Goal: Task Accomplishment & Management: Use online tool/utility

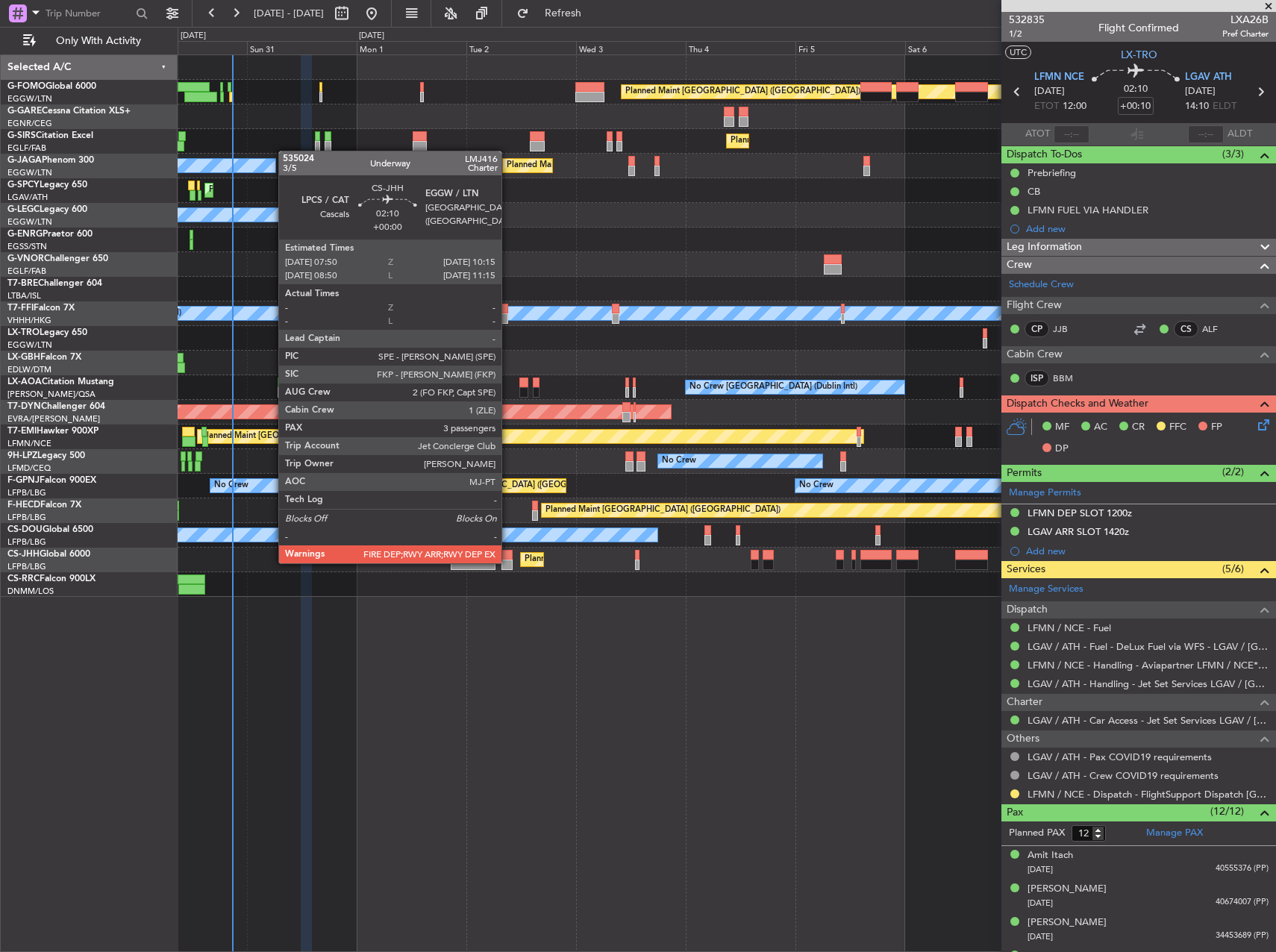
click at [508, 562] on div at bounding box center [506, 565] width 11 height 11
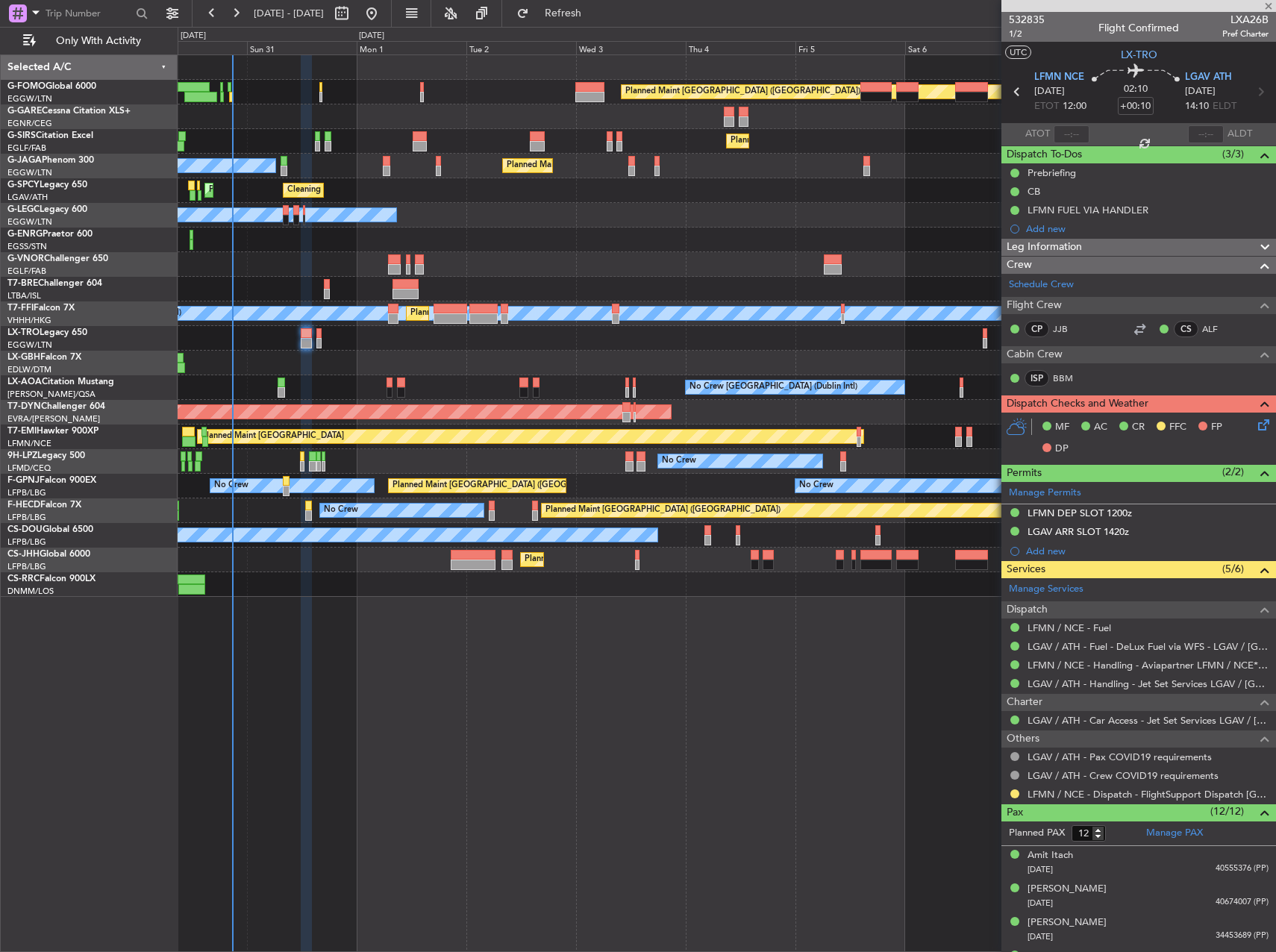
type input "3"
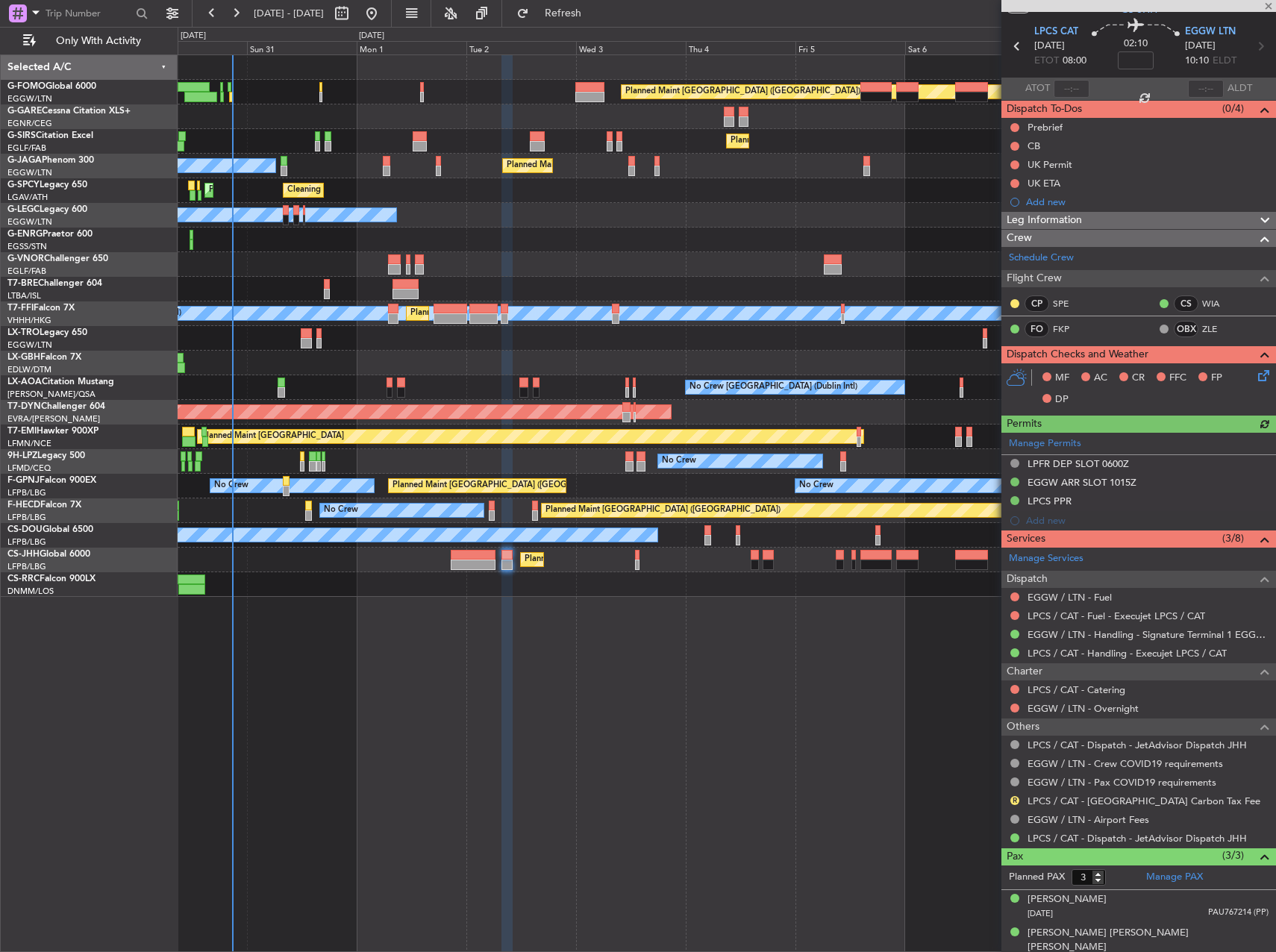
scroll to position [84, 0]
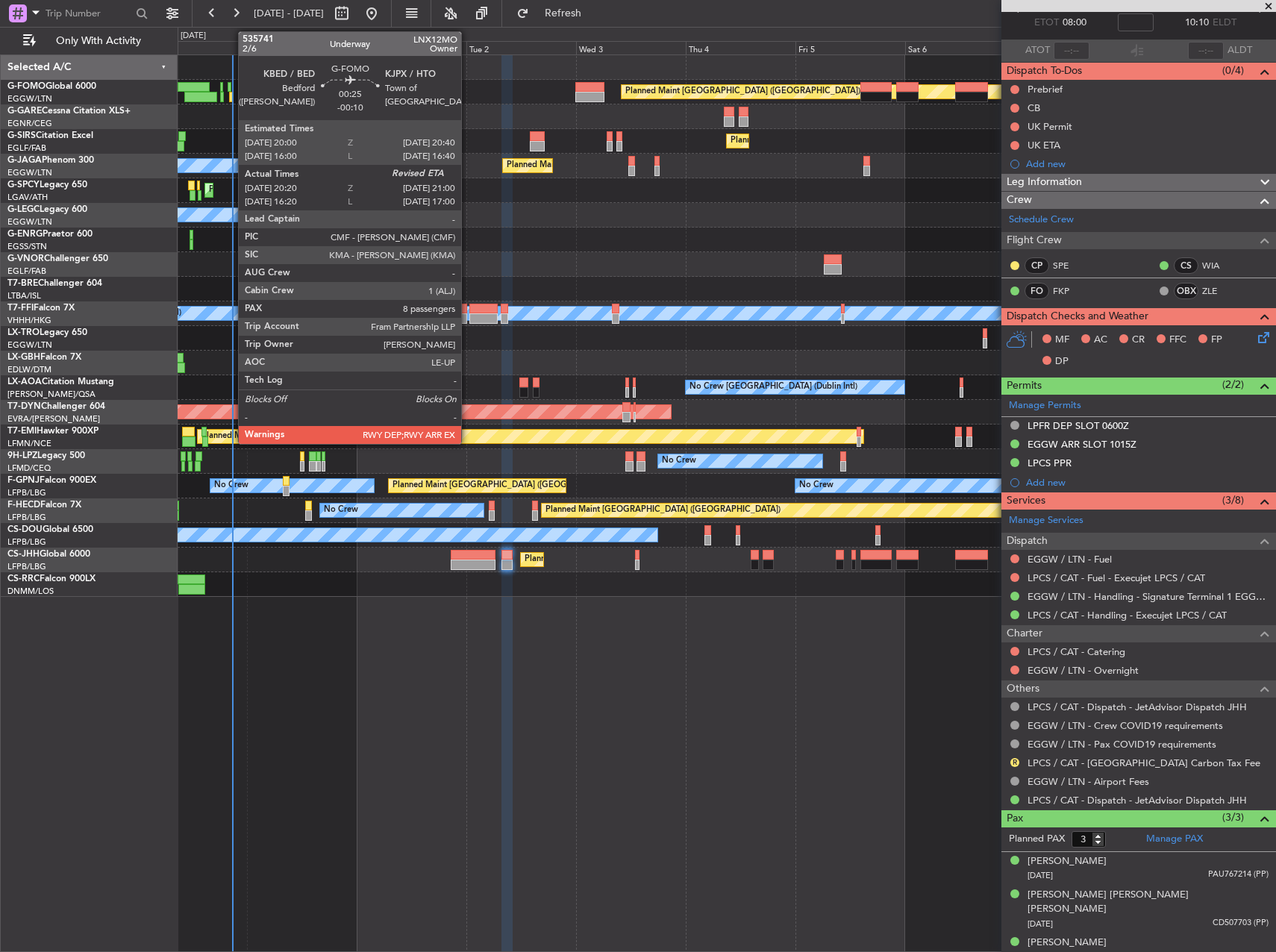
click at [230, 96] on div at bounding box center [230, 97] width 4 height 11
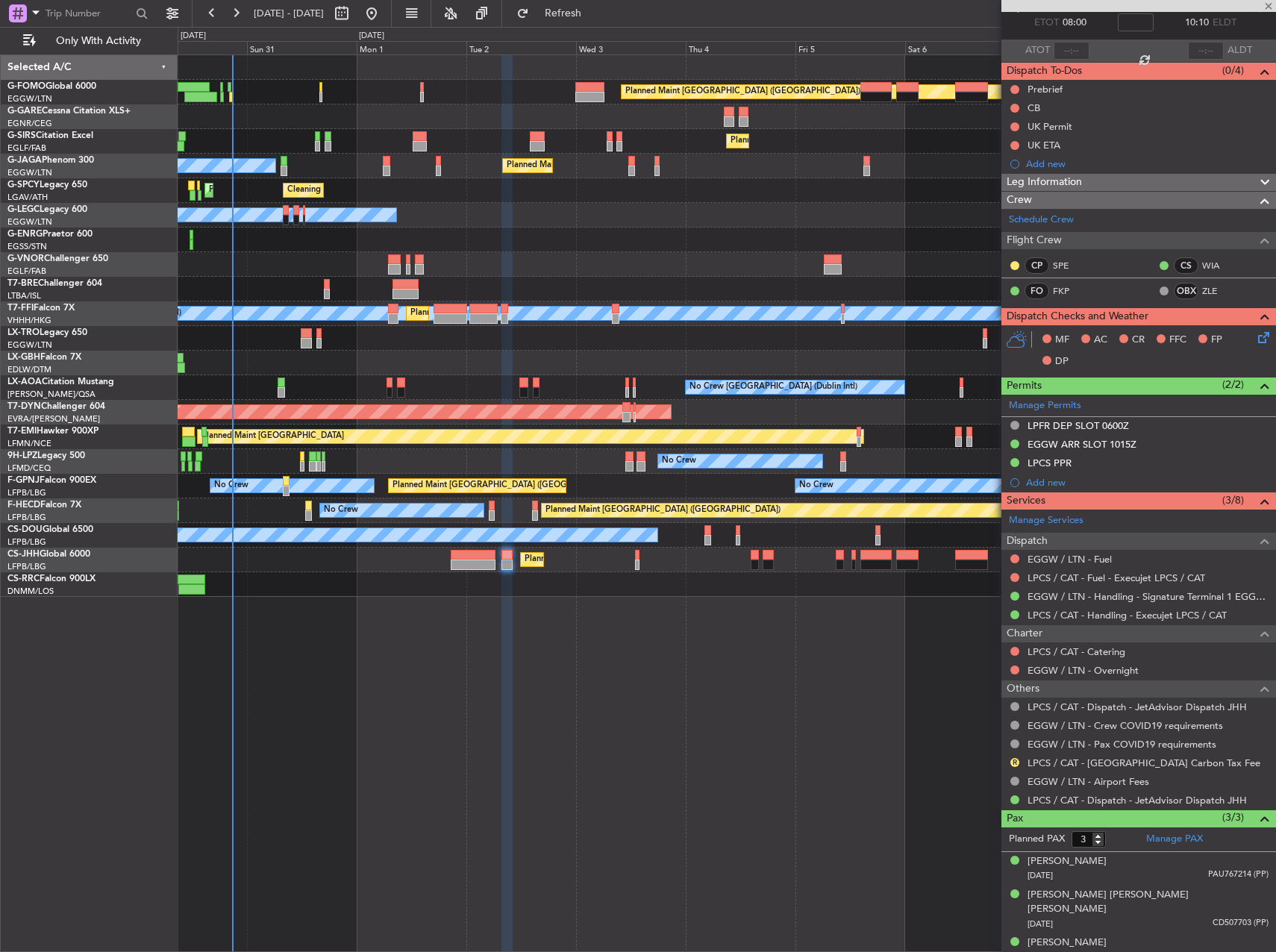
type input "-00:10"
type input "20:20"
type input "8"
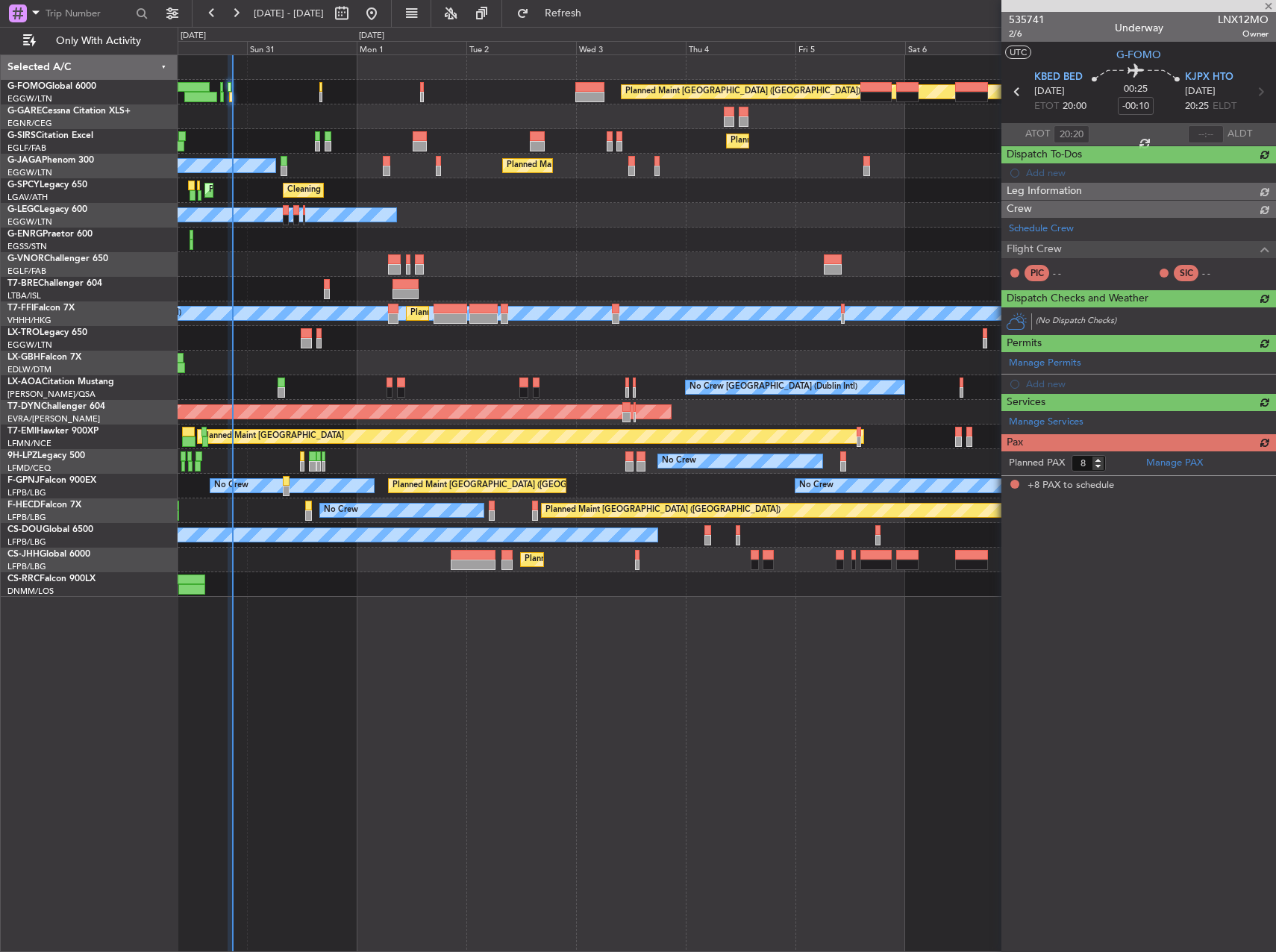
scroll to position [0, 0]
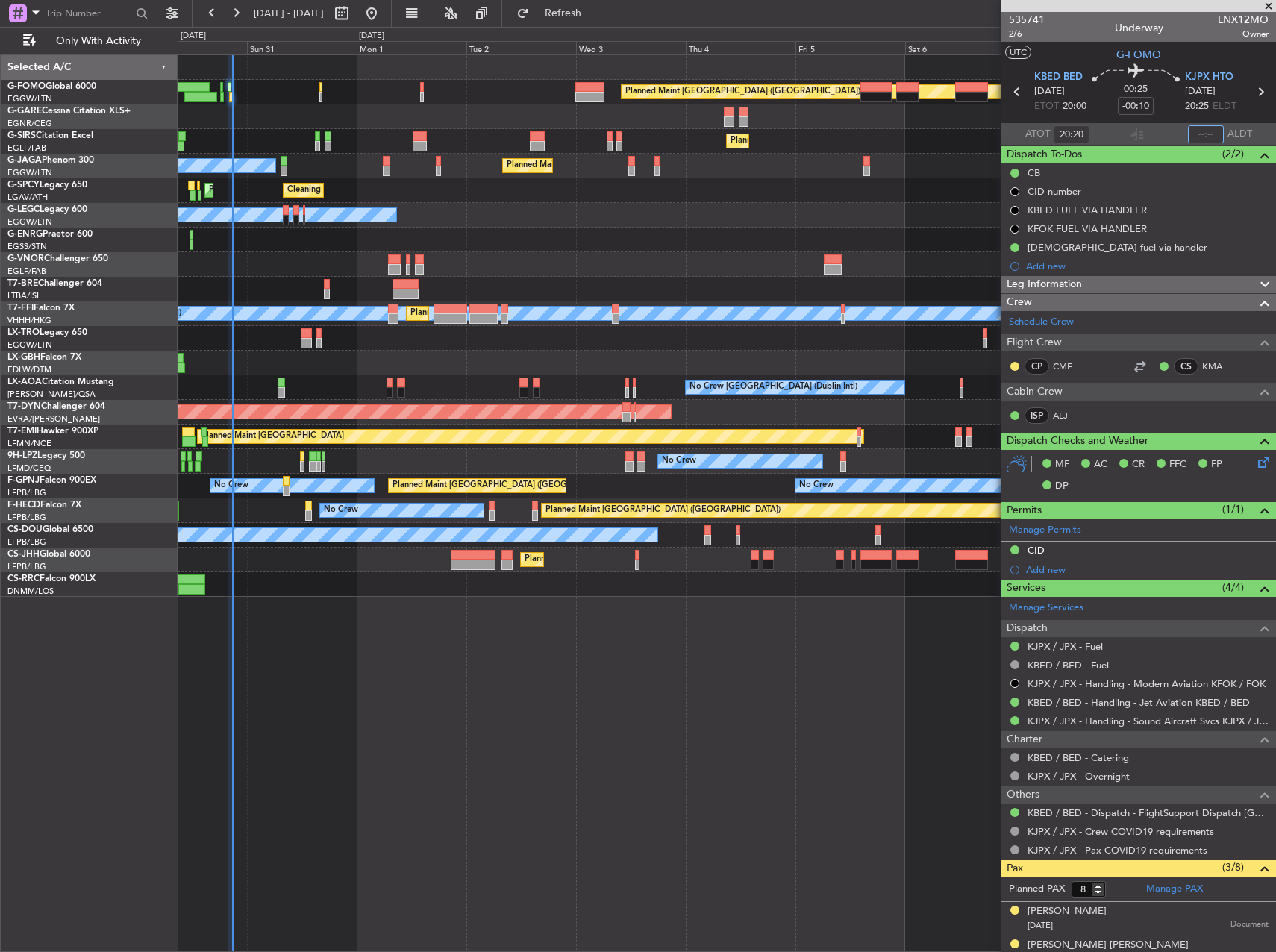
click at [1197, 136] on input "text" at bounding box center [1205, 133] width 36 height 18
click at [653, 237] on div at bounding box center [726, 240] width 1098 height 24
type input "20:49"
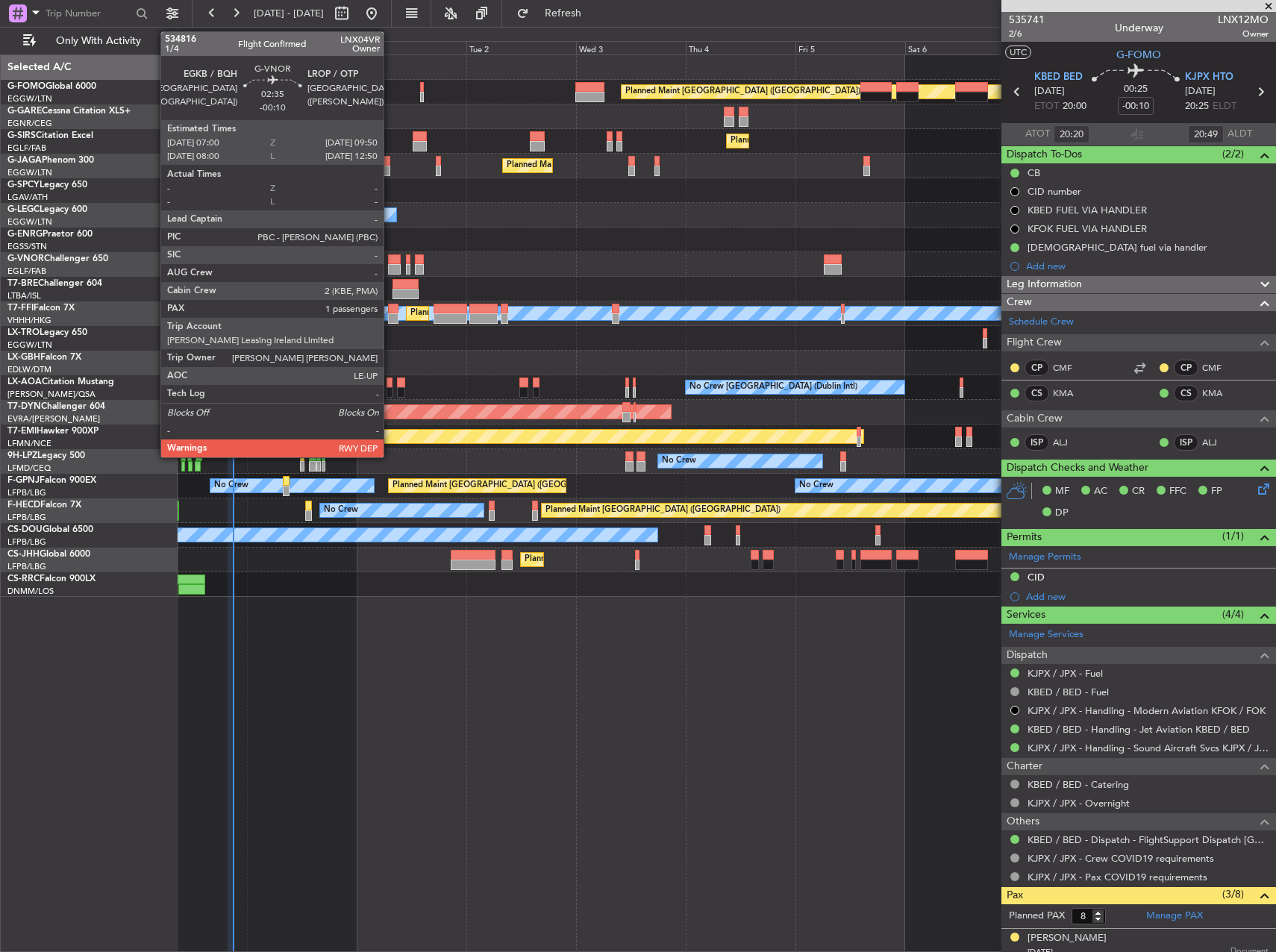
click at [391, 260] on div at bounding box center [395, 260] width 14 height 11
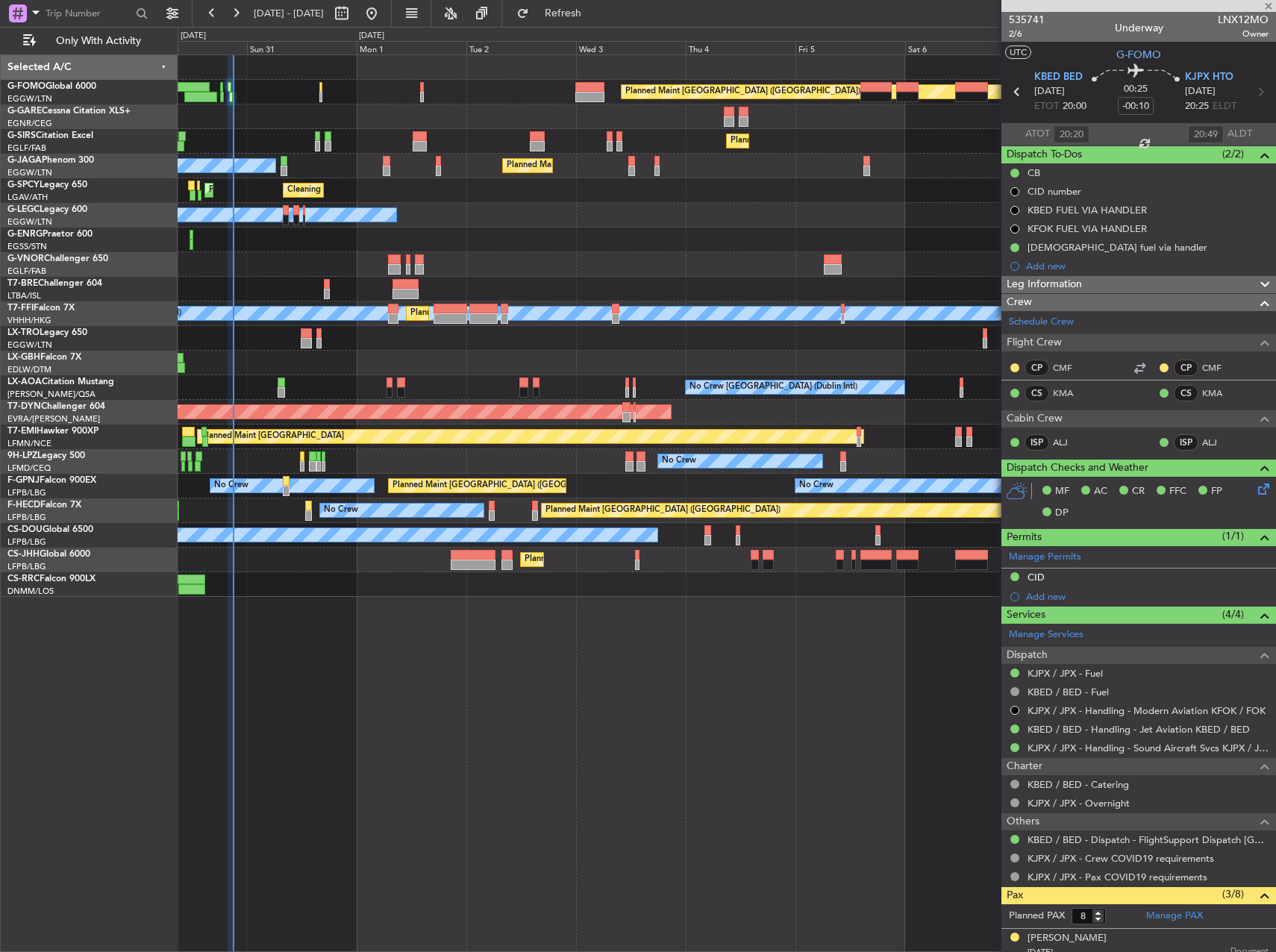
type input "1"
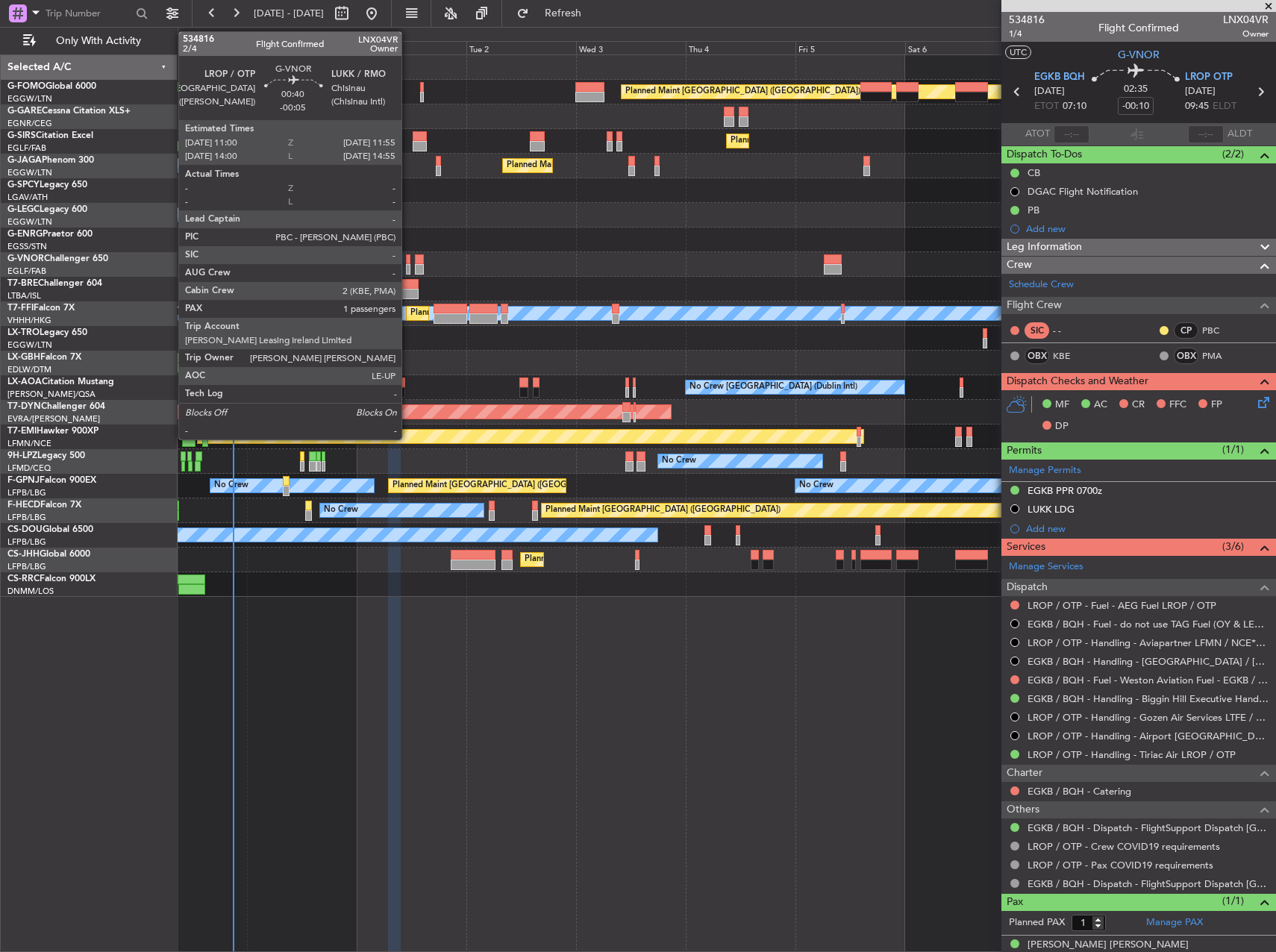
click at [408, 265] on div at bounding box center [408, 269] width 5 height 11
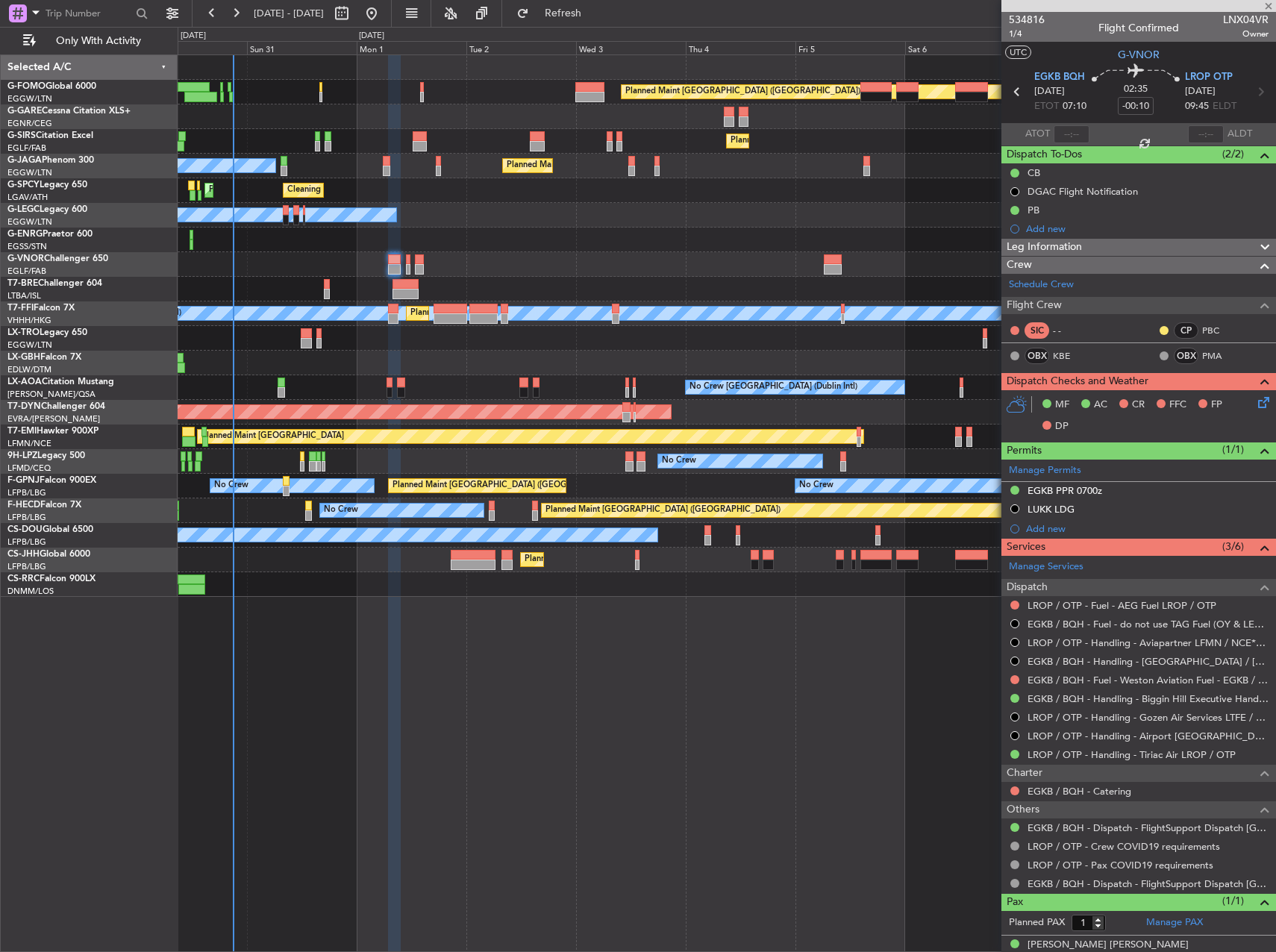
type input "-00:05"
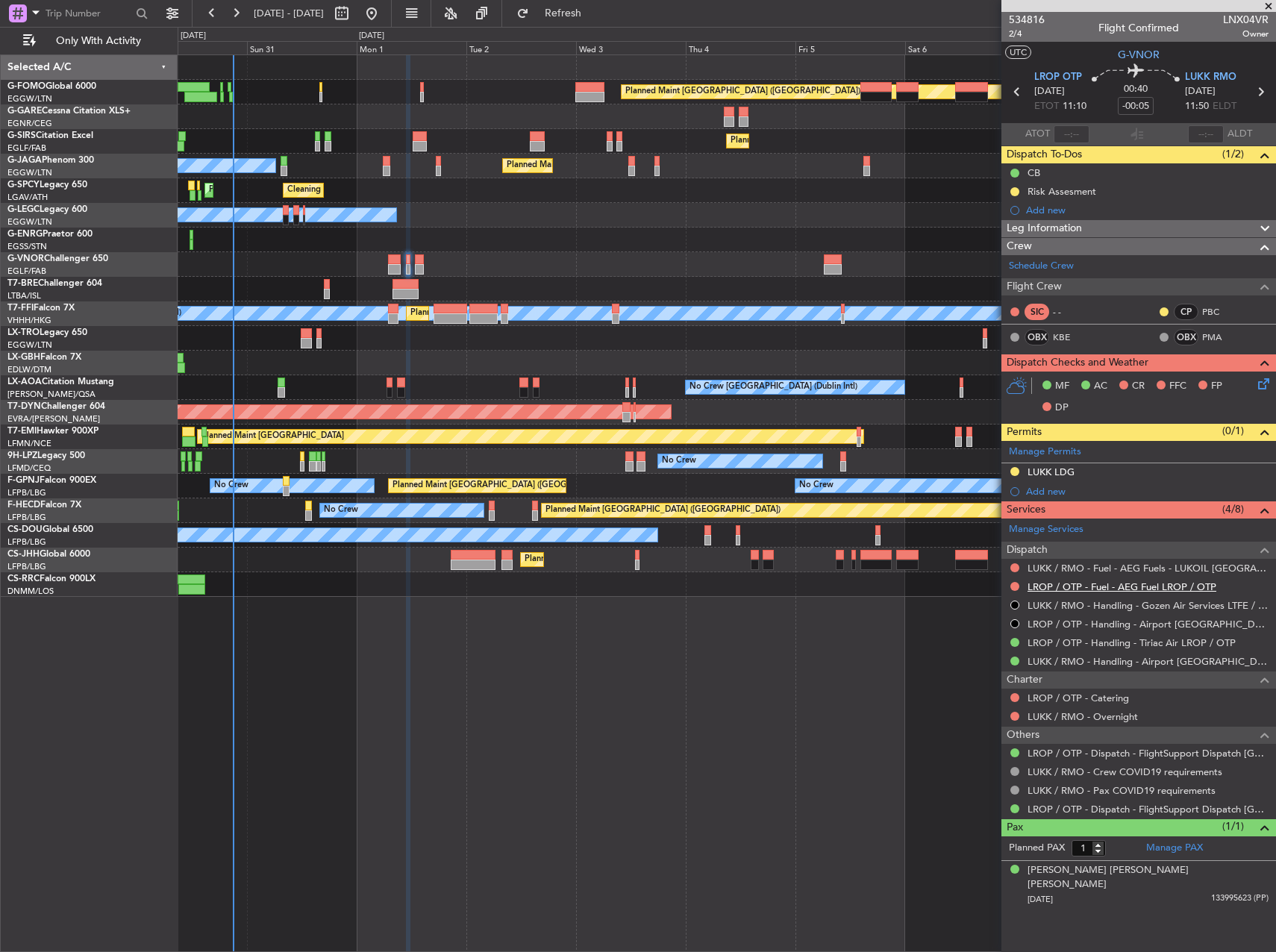
click at [1129, 584] on link "LROP / OTP - Fuel - AEG Fuel LROP / OTP" at bounding box center [1121, 587] width 188 height 13
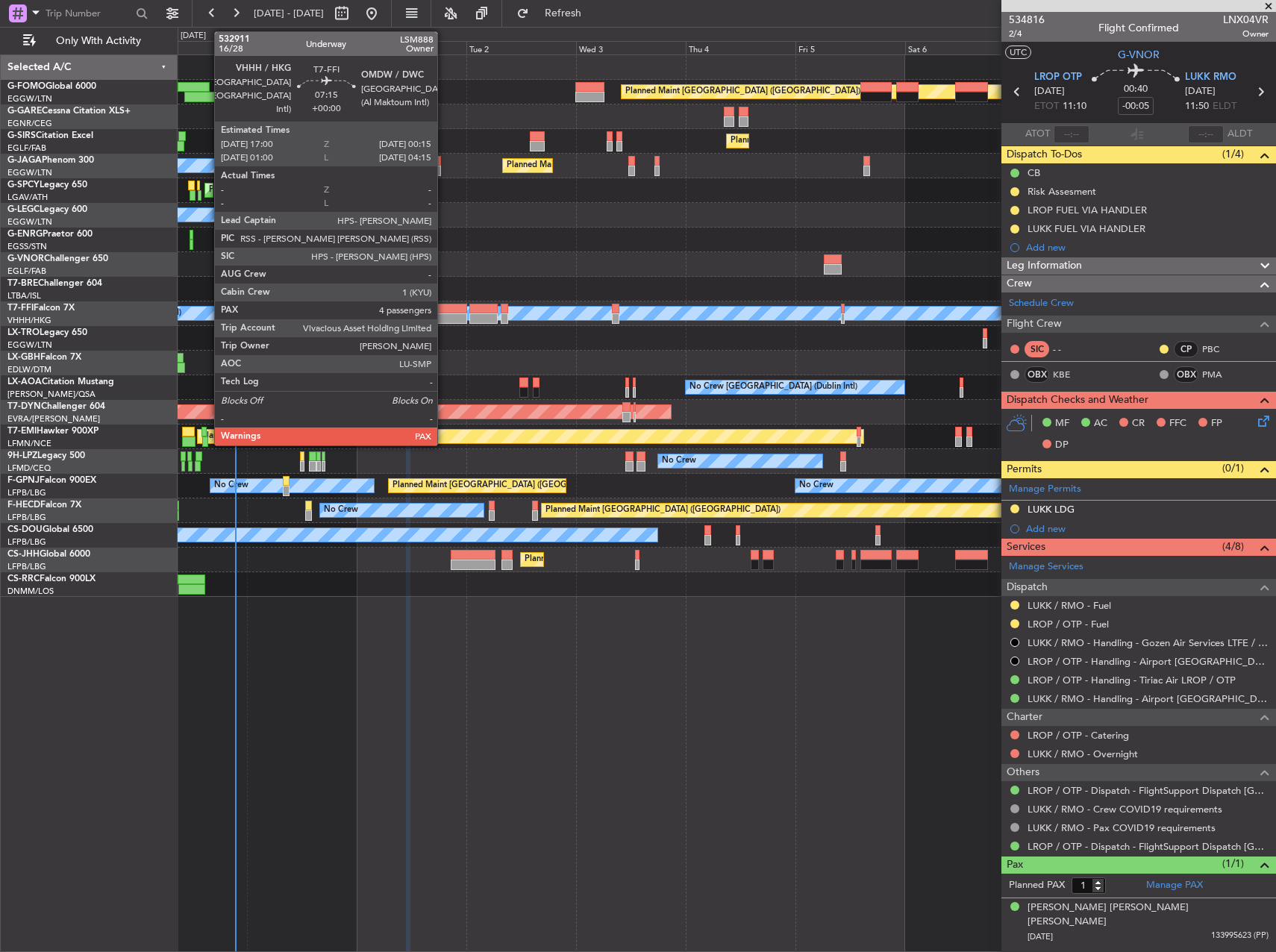
click at [445, 313] on div at bounding box center [450, 309] width 34 height 11
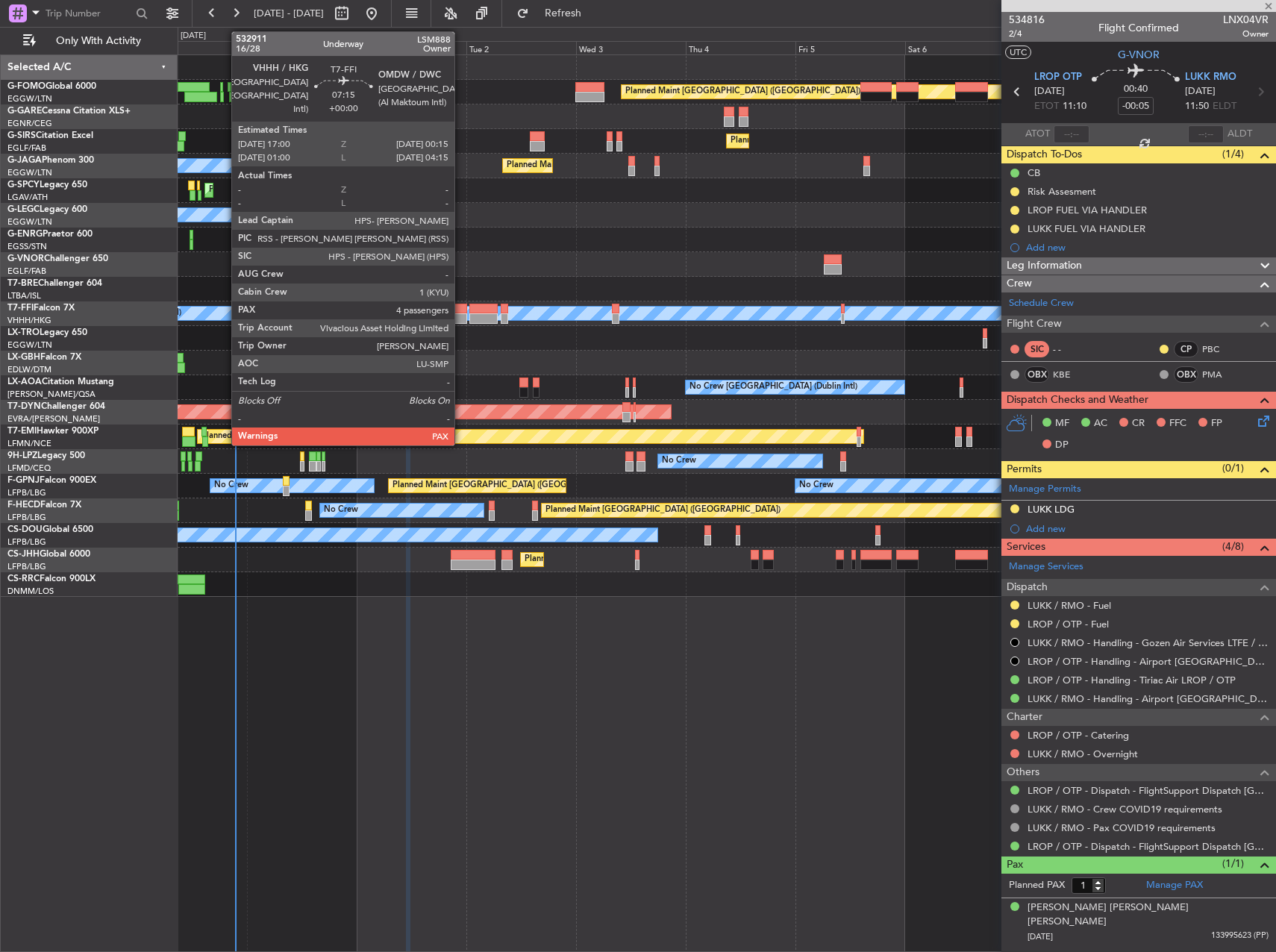
type input "4"
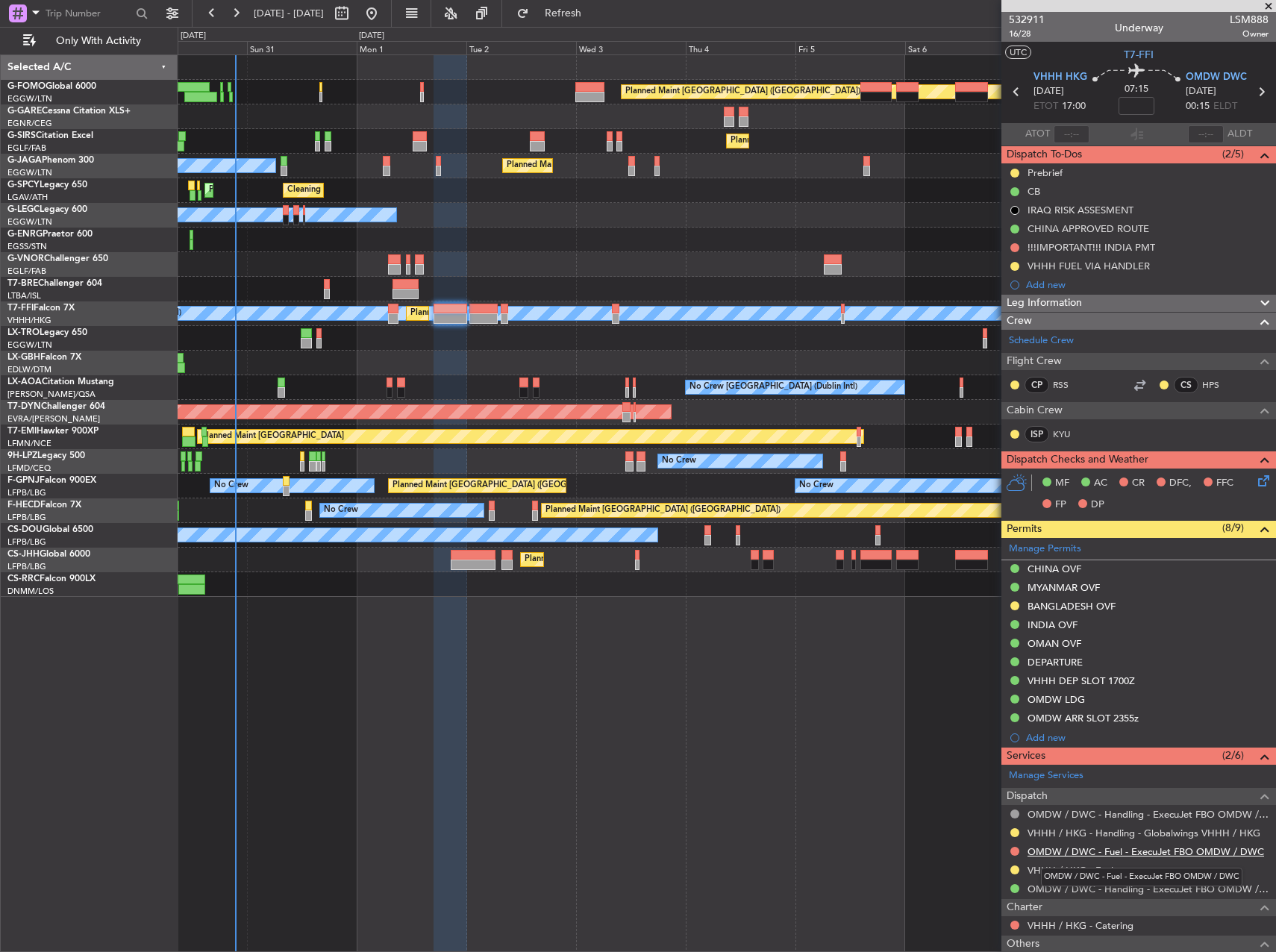
click at [1155, 847] on link "OMDW / DWC - Fuel - ExecuJet FBO OMDW / DWC" at bounding box center [1146, 851] width 236 height 13
click at [1047, 855] on link "OMDW / DWC - Fuel - ExecuJet FBO OMDW / DWC" at bounding box center [1146, 851] width 236 height 13
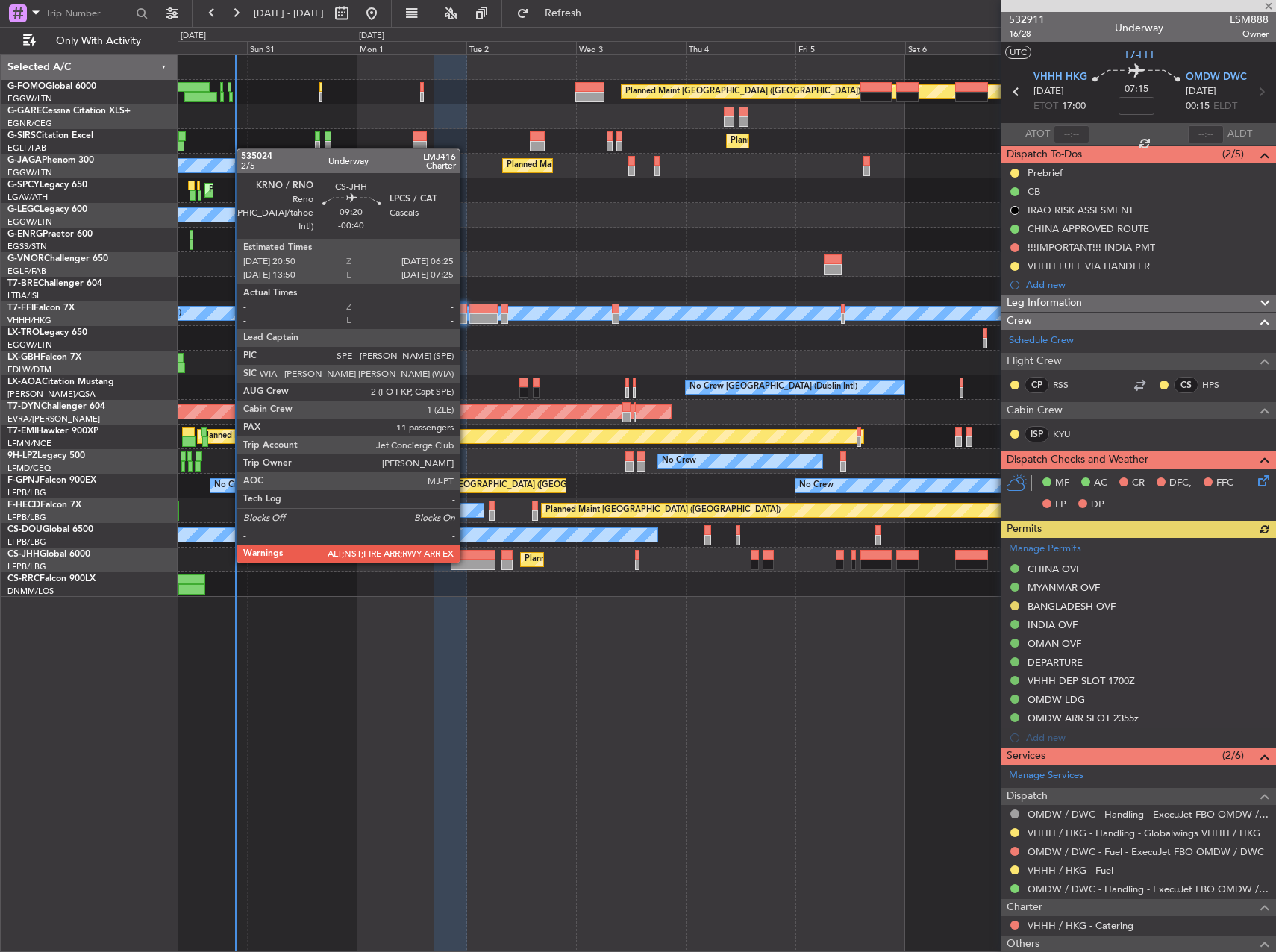
click at [466, 561] on div at bounding box center [473, 565] width 44 height 11
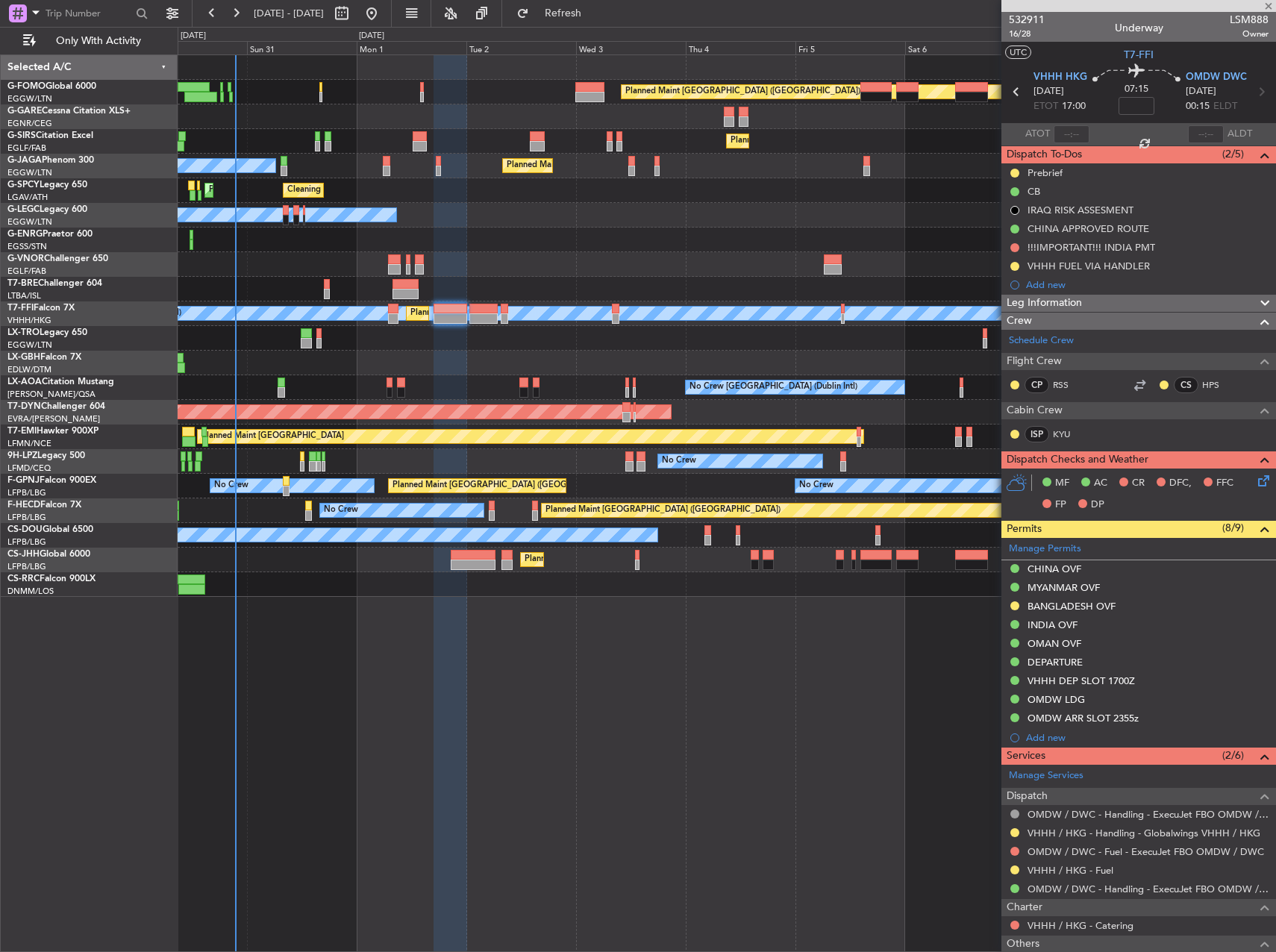
type input "-00:40"
type input "11"
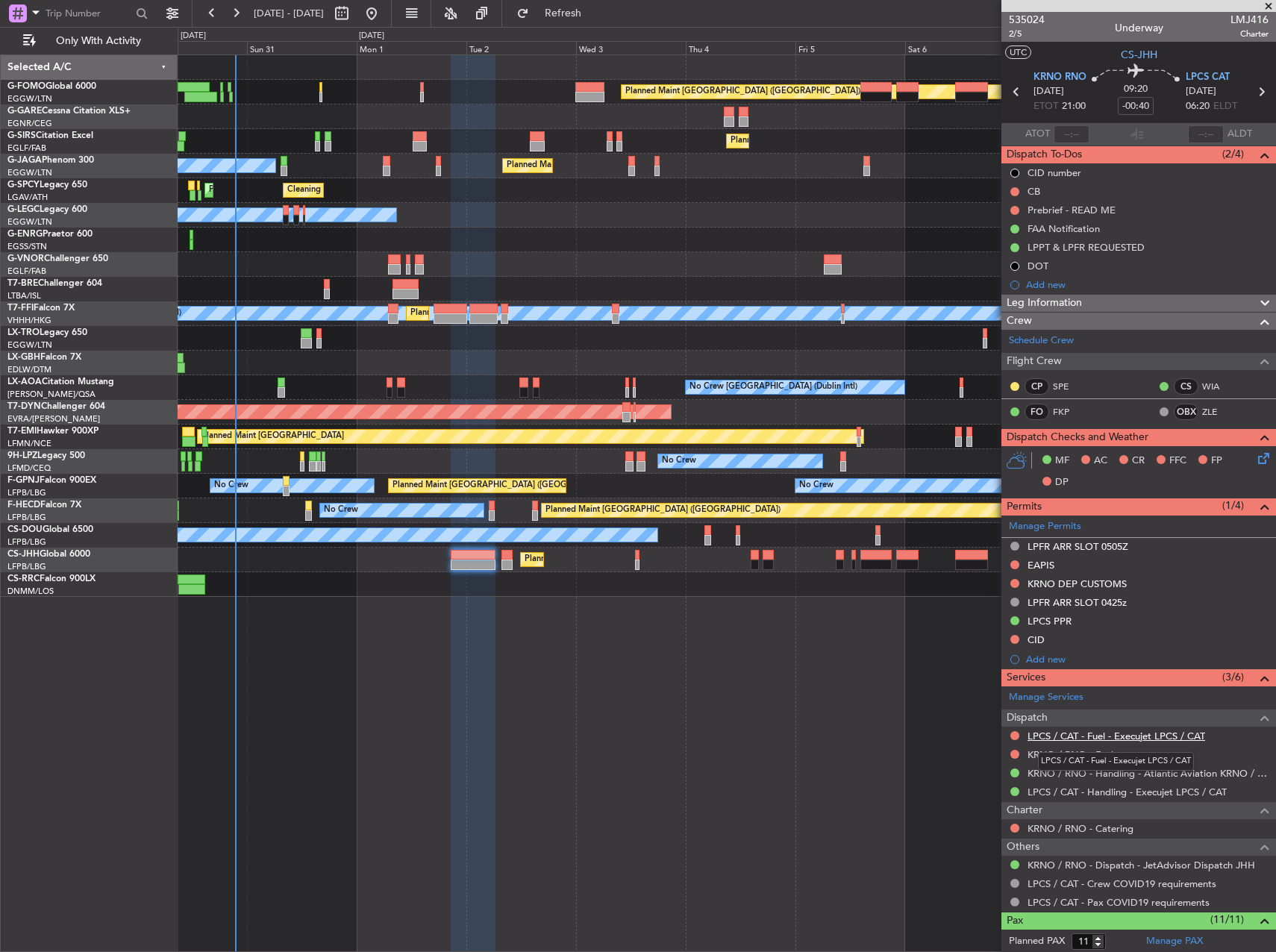
click at [1134, 736] on link "LPCS / CAT - Fuel - Execujet LPCS / CAT" at bounding box center [1116, 736] width 178 height 13
